Goal: Task Accomplishment & Management: Use online tool/utility

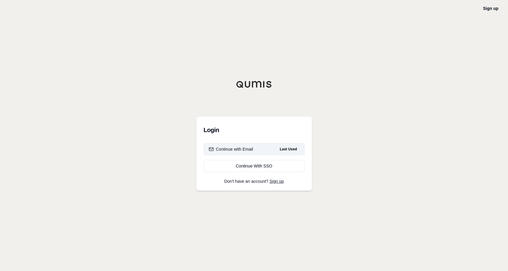
click at [234, 149] on div "Continue with Email" at bounding box center [231, 149] width 44 height 6
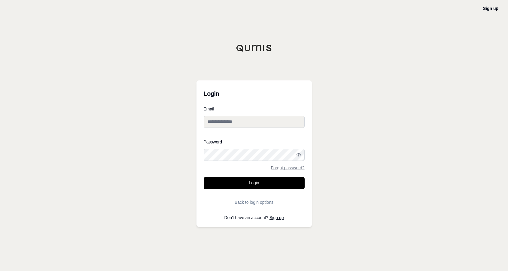
type input "**********"
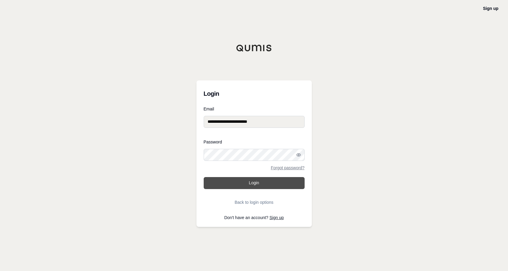
click at [237, 182] on button "Login" at bounding box center [254, 183] width 101 height 12
